Goal: Book appointment/travel/reservation

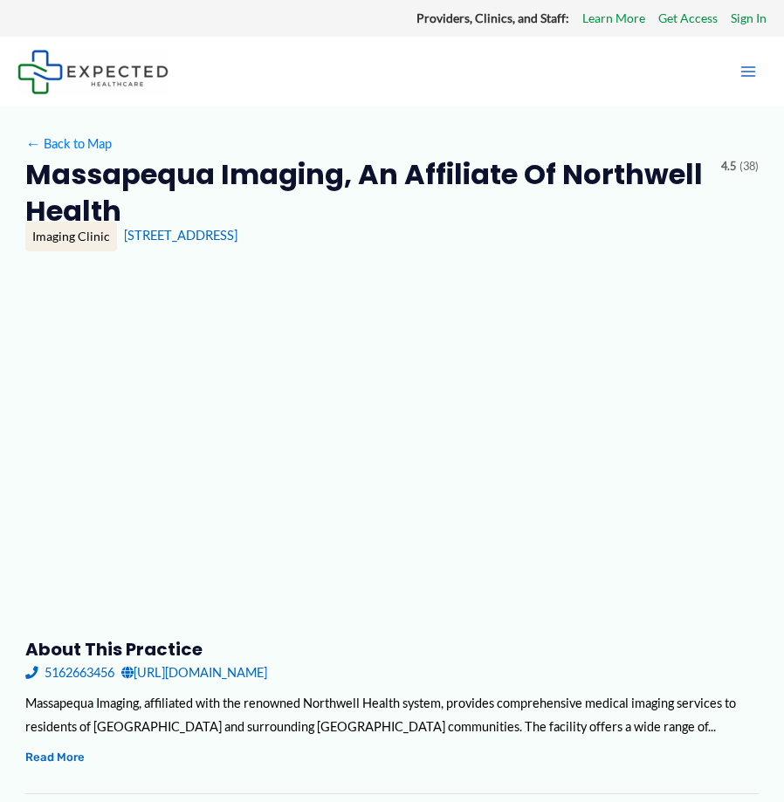
type input "**********"
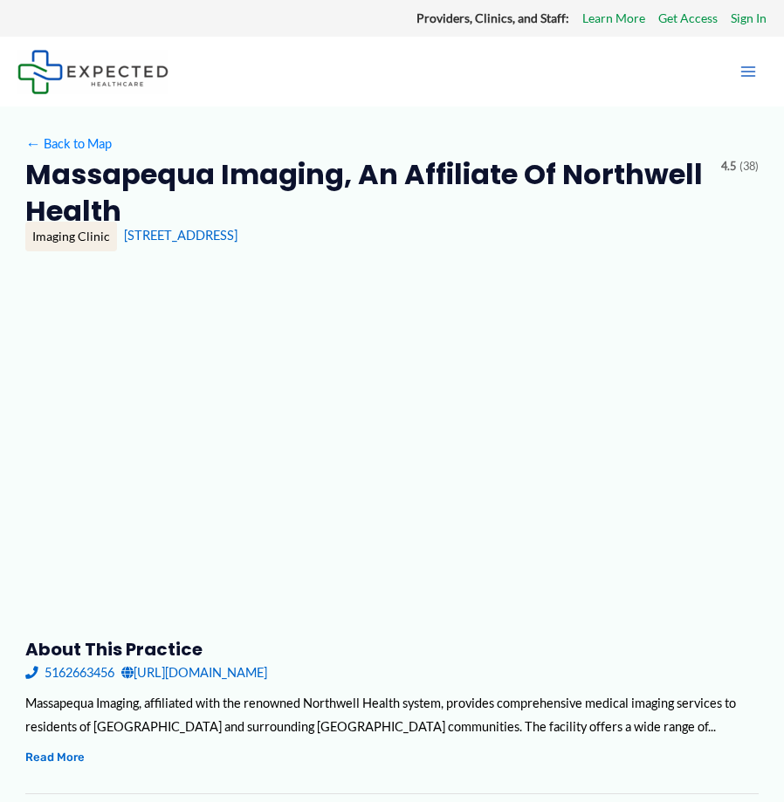
type input "**********"
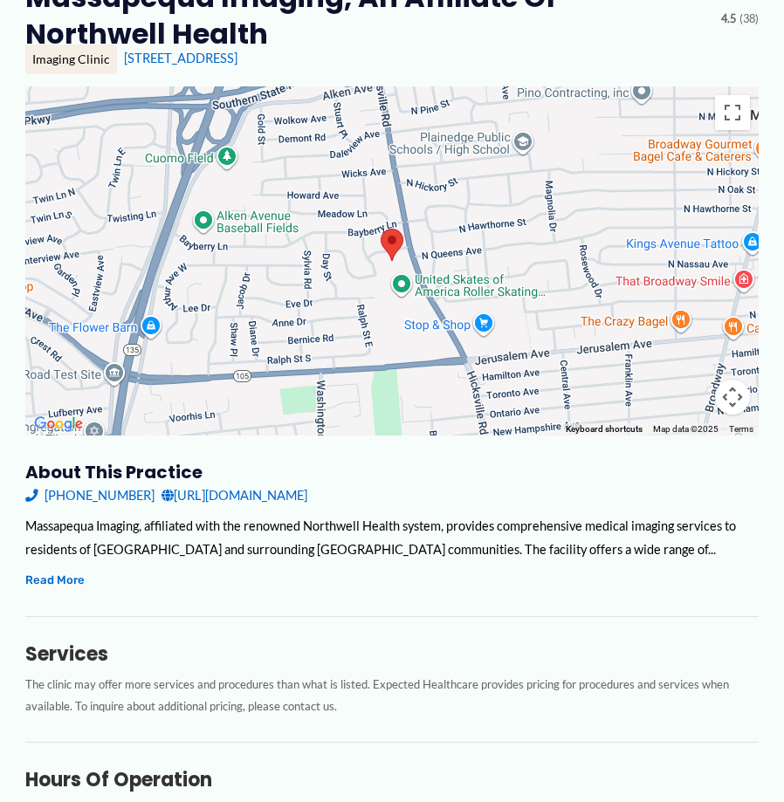
scroll to position [262, 0]
